Goal: Task Accomplishment & Management: Manage account settings

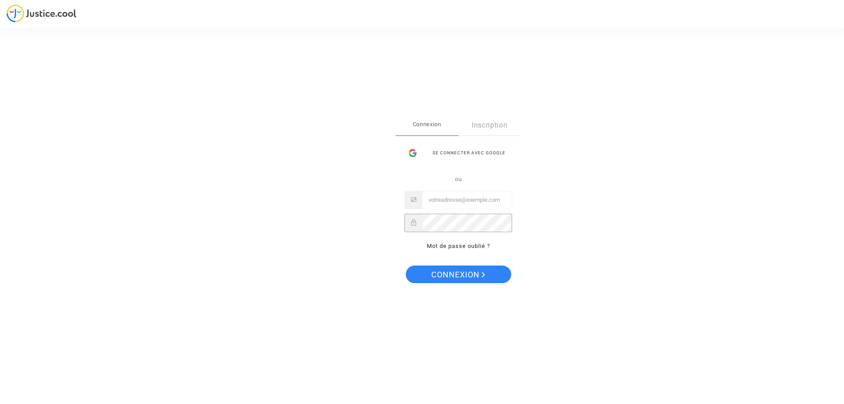
click at [451, 199] on input "Email" at bounding box center [467, 200] width 89 height 18
paste input "imitxelena@reclamapormi.com"
type input "imitxelena@reclamapormi.com"
click at [446, 272] on span "Connexion" at bounding box center [458, 275] width 54 height 18
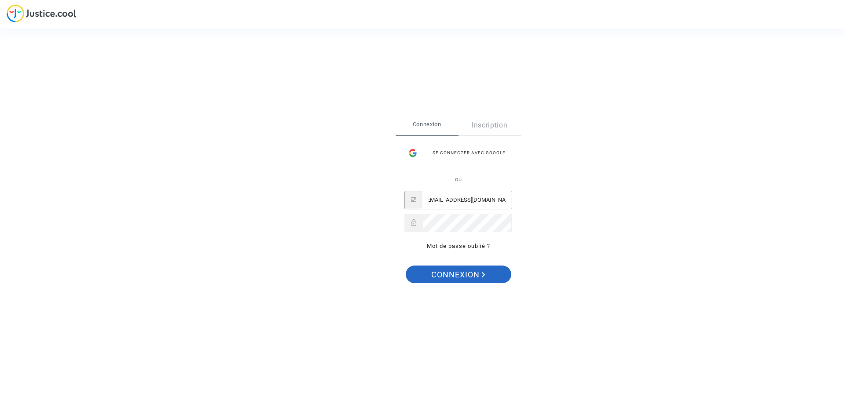
scroll to position [0, 0]
